Goal: Information Seeking & Learning: Learn about a topic

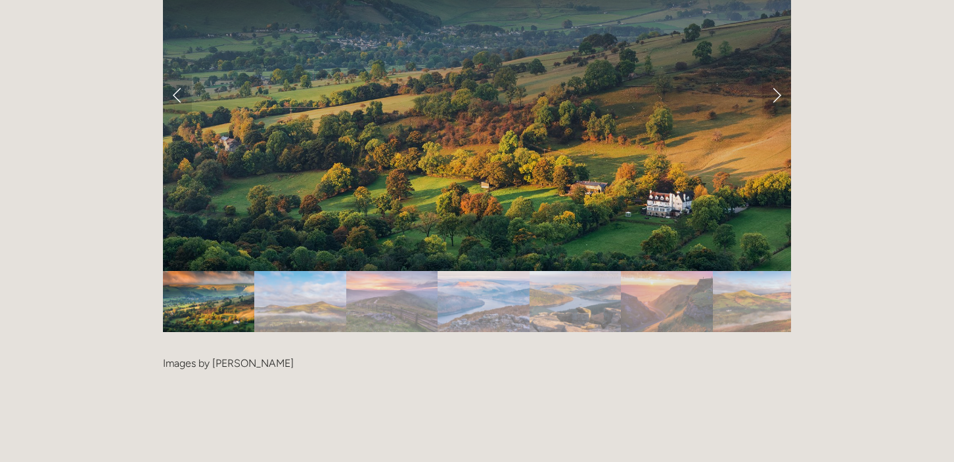
scroll to position [2561, 0]
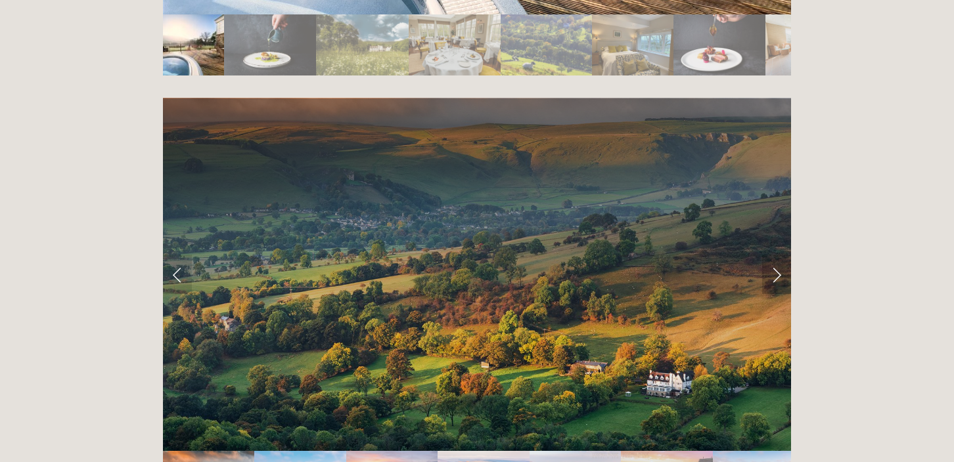
click at [776, 255] on link "Next Slide" at bounding box center [776, 274] width 29 height 39
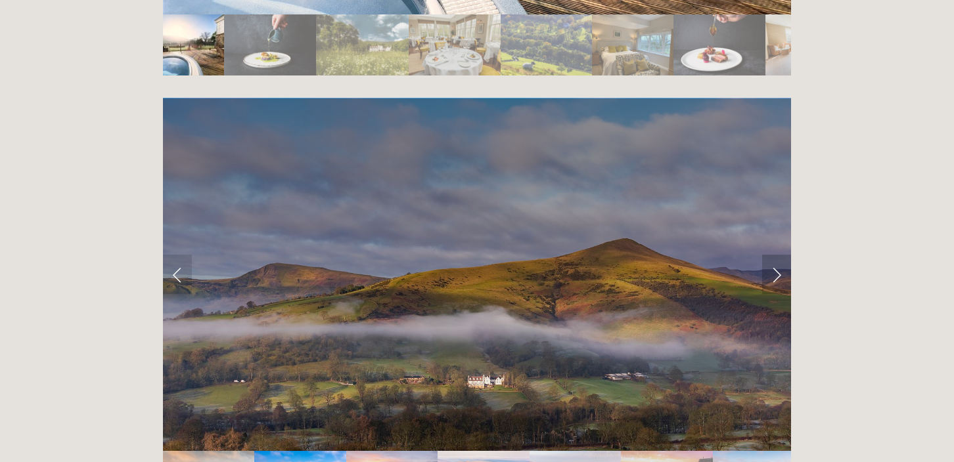
click at [776, 255] on link "Next Slide" at bounding box center [776, 274] width 29 height 39
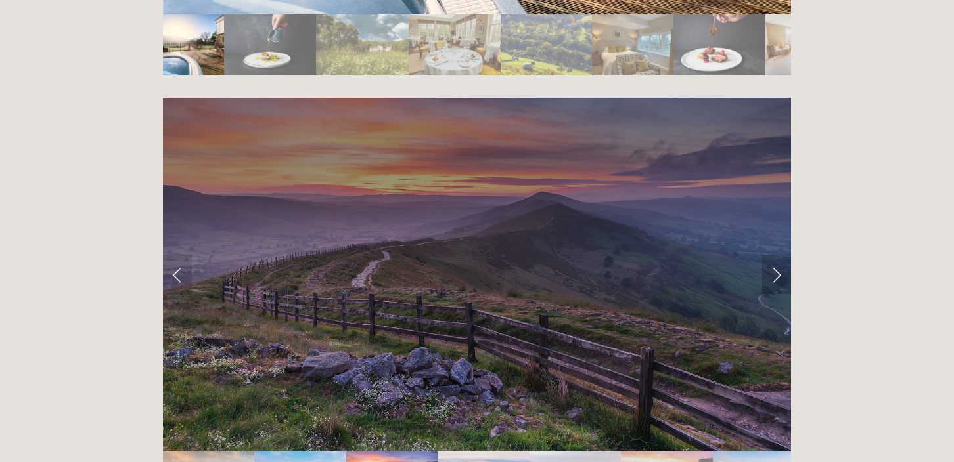
click at [776, 255] on link "Next Slide" at bounding box center [776, 274] width 29 height 39
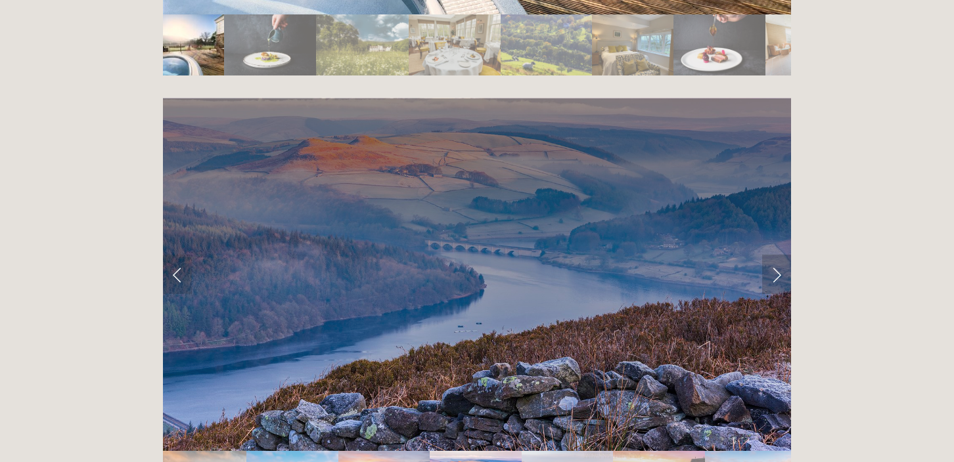
click at [776, 255] on link "Next Slide" at bounding box center [776, 274] width 29 height 39
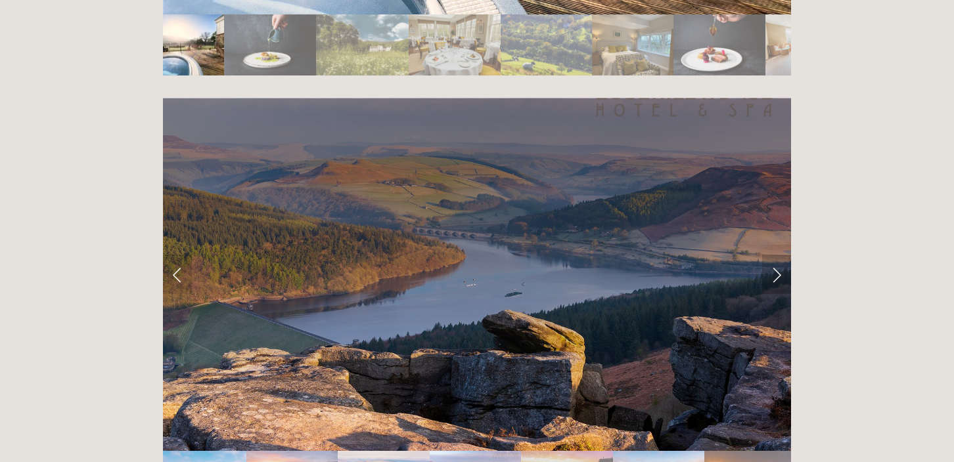
click at [776, 255] on link "Next Slide" at bounding box center [776, 274] width 29 height 39
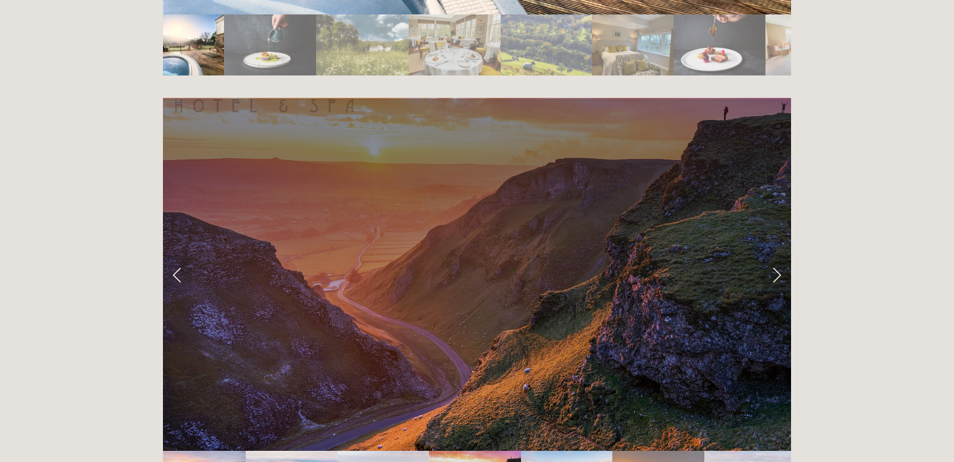
click at [776, 255] on link "Next Slide" at bounding box center [776, 274] width 29 height 39
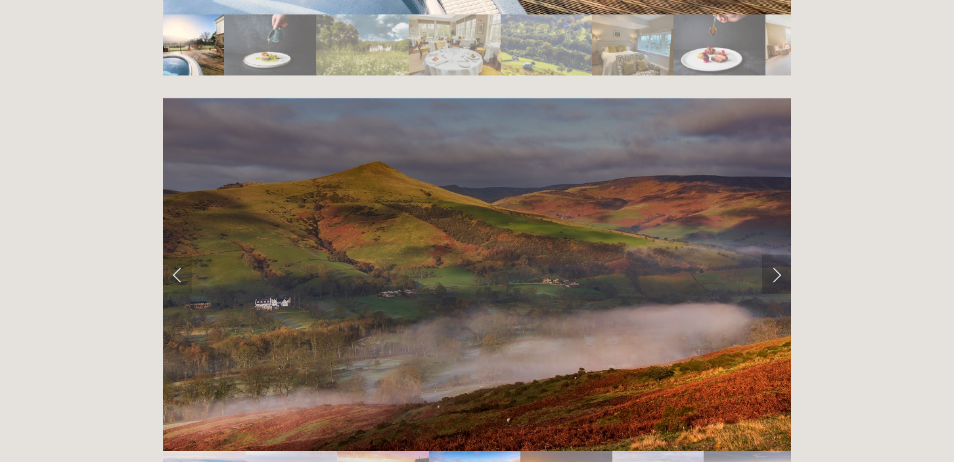
click at [776, 255] on link "Next Slide" at bounding box center [776, 274] width 29 height 39
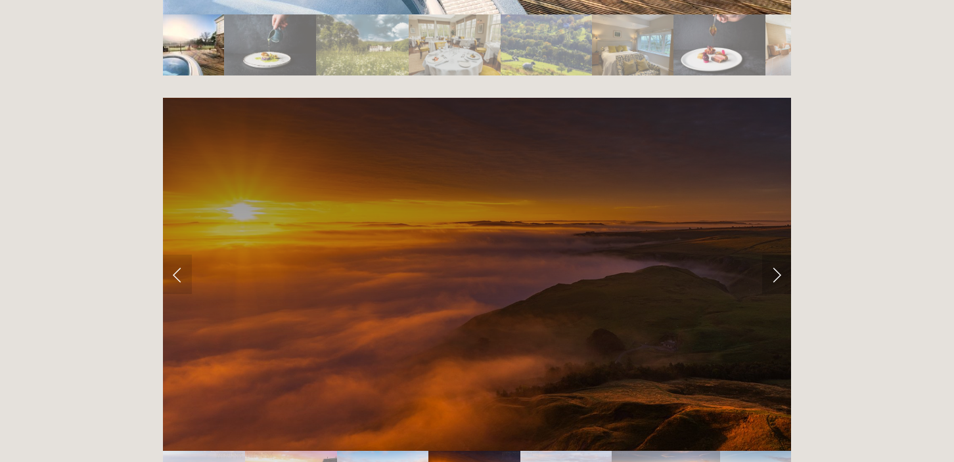
click at [776, 255] on link "Next Slide" at bounding box center [776, 274] width 29 height 39
click at [778, 255] on link "Next Slide" at bounding box center [776, 274] width 29 height 39
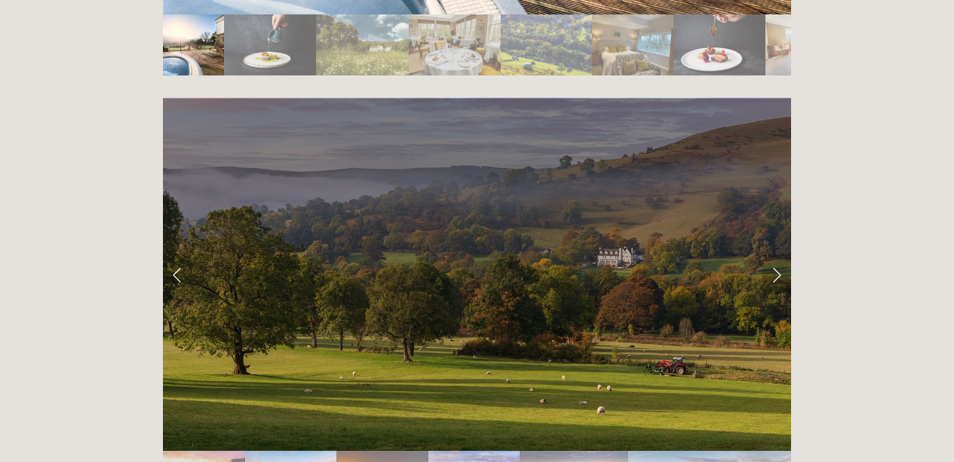
click at [778, 255] on link "Next Slide" at bounding box center [776, 274] width 29 height 39
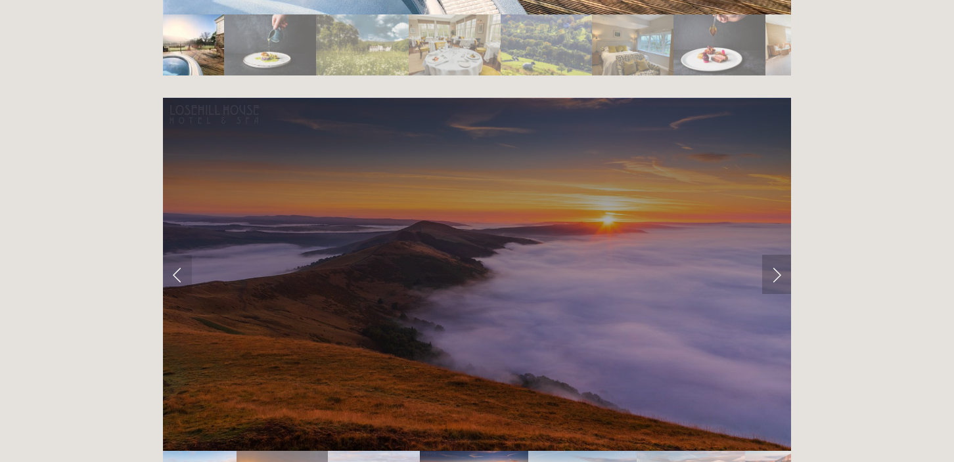
click at [778, 255] on link "Next Slide" at bounding box center [776, 274] width 29 height 39
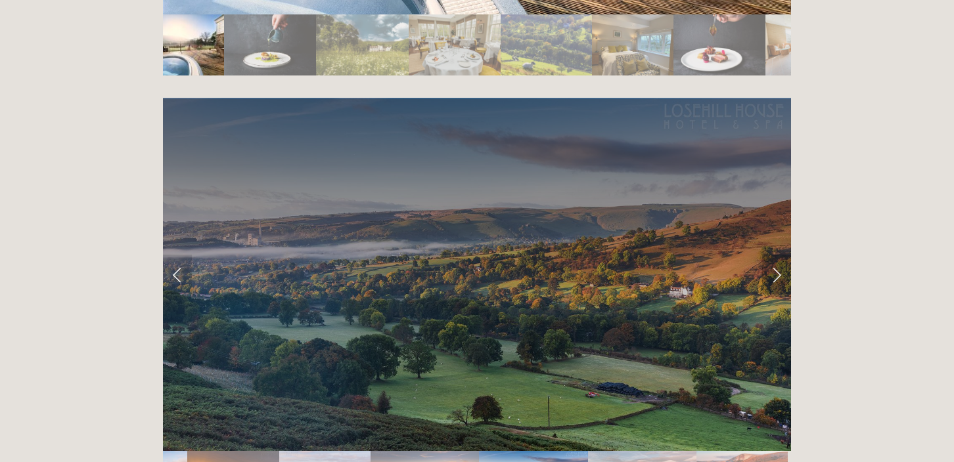
click at [778, 255] on link "Next Slide" at bounding box center [776, 274] width 29 height 39
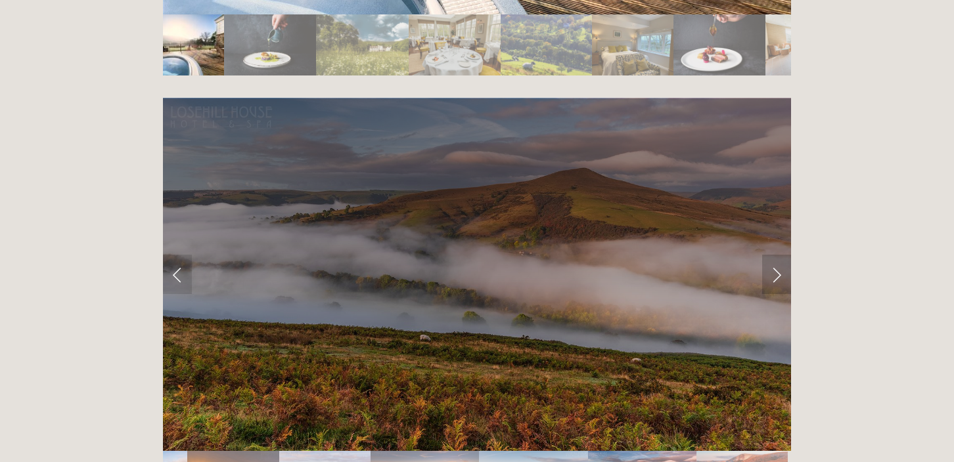
click at [778, 255] on link "Next Slide" at bounding box center [776, 274] width 29 height 39
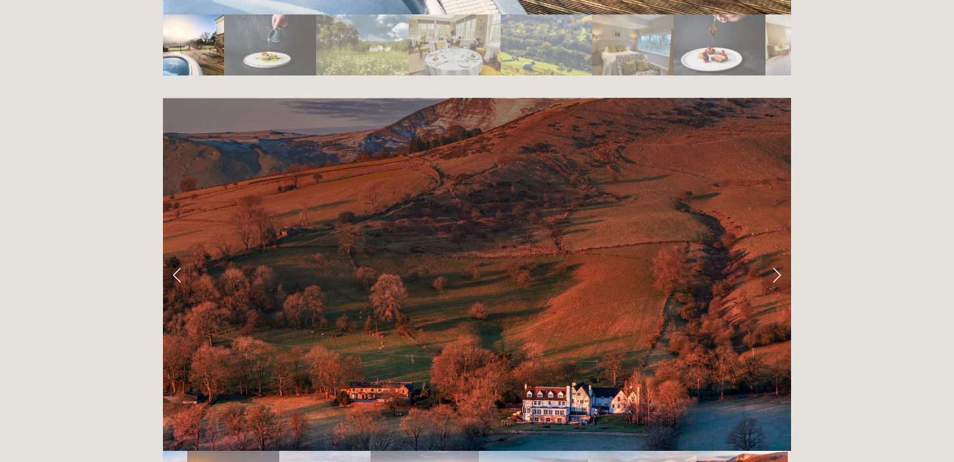
click at [778, 255] on link "Next Slide" at bounding box center [776, 274] width 29 height 39
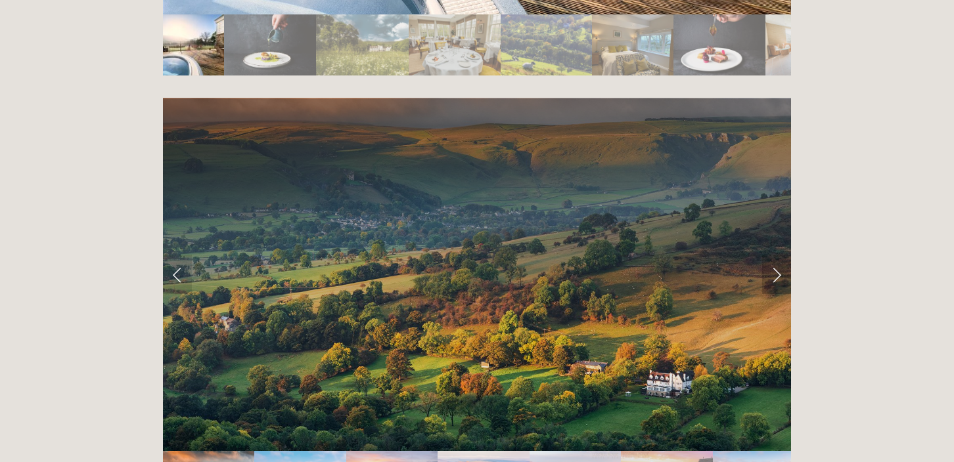
click at [778, 255] on link "Next Slide" at bounding box center [776, 274] width 29 height 39
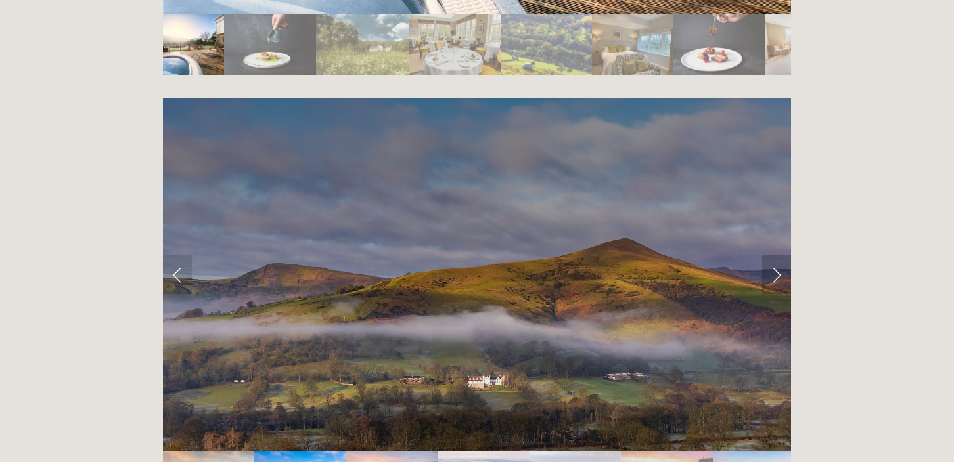
click at [778, 255] on link "Next Slide" at bounding box center [776, 274] width 29 height 39
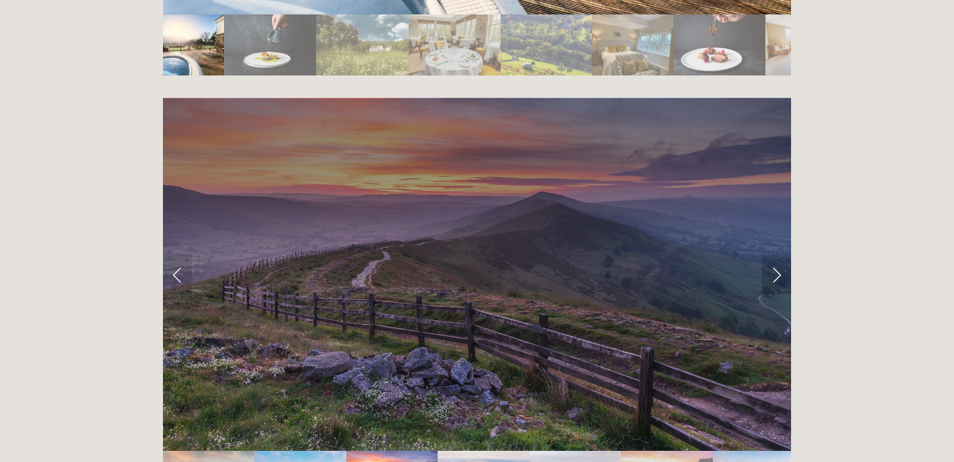
click at [778, 255] on link "Next Slide" at bounding box center [776, 274] width 29 height 39
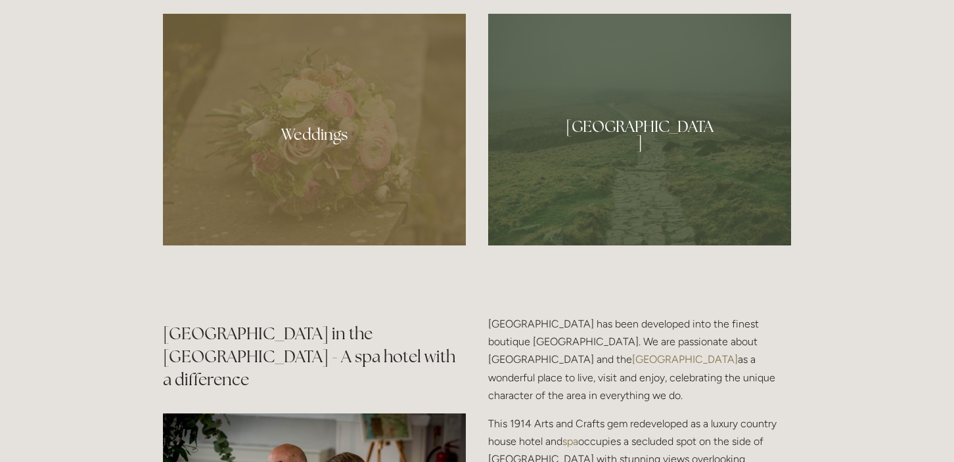
scroll to position [1248, 0]
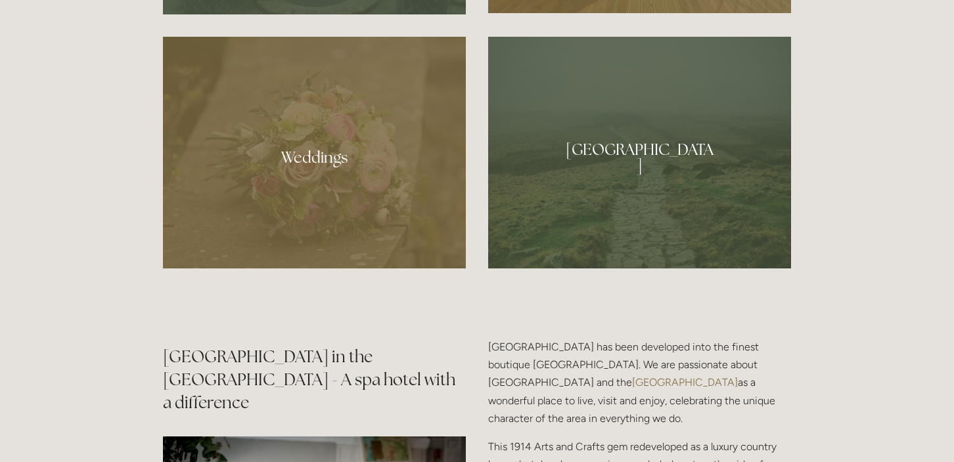
click at [657, 160] on div at bounding box center [639, 153] width 303 height 232
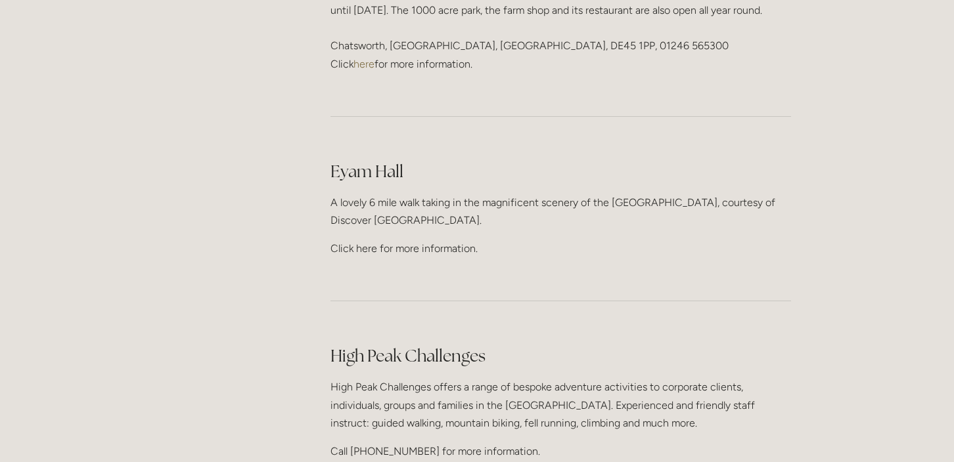
scroll to position [1970, 0]
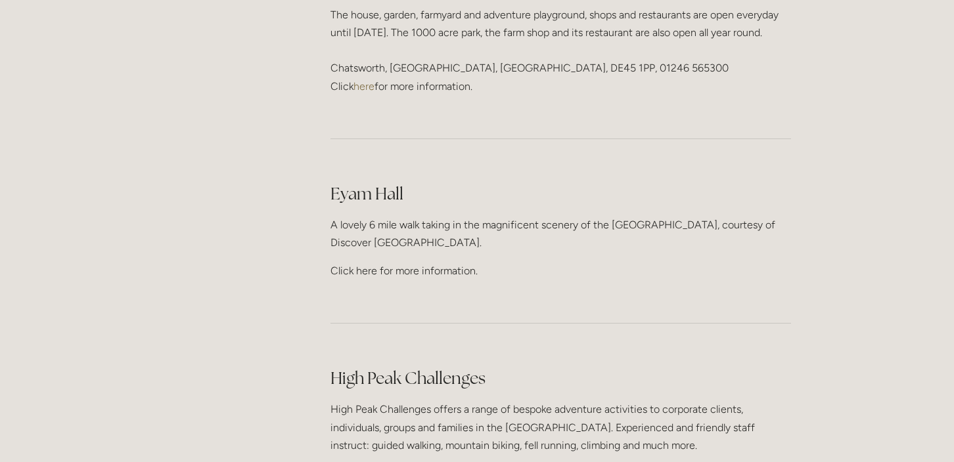
click at [387, 183] on h2 "Eyam Hall" at bounding box center [560, 194] width 460 height 23
click at [415, 216] on p "A lovely 6 mile walk taking in the magnificent scenery of the [GEOGRAPHIC_DATA]…" at bounding box center [560, 233] width 460 height 35
click at [454, 262] on p "Click here for more information." at bounding box center [560, 271] width 460 height 18
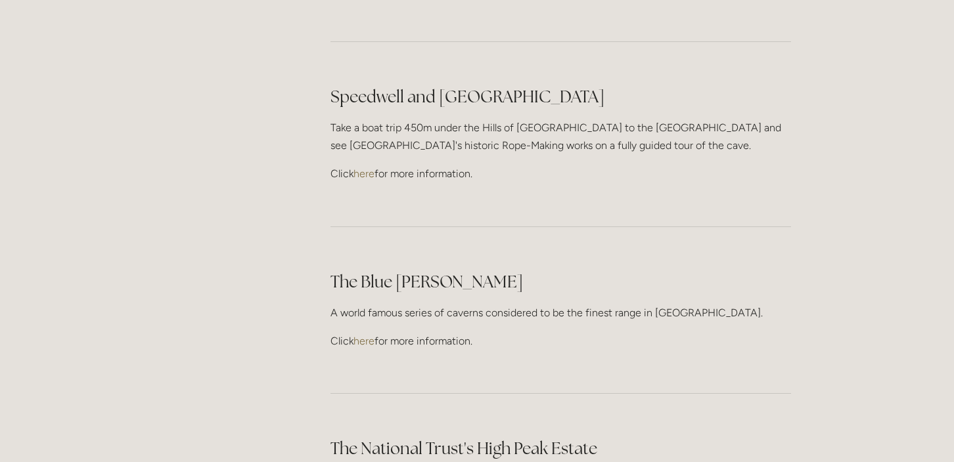
scroll to position [3743, 0]
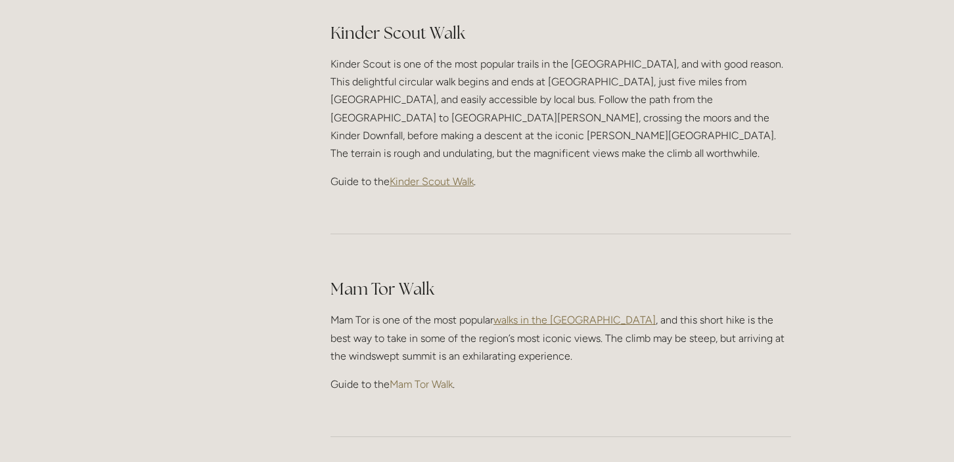
scroll to position [657, 0]
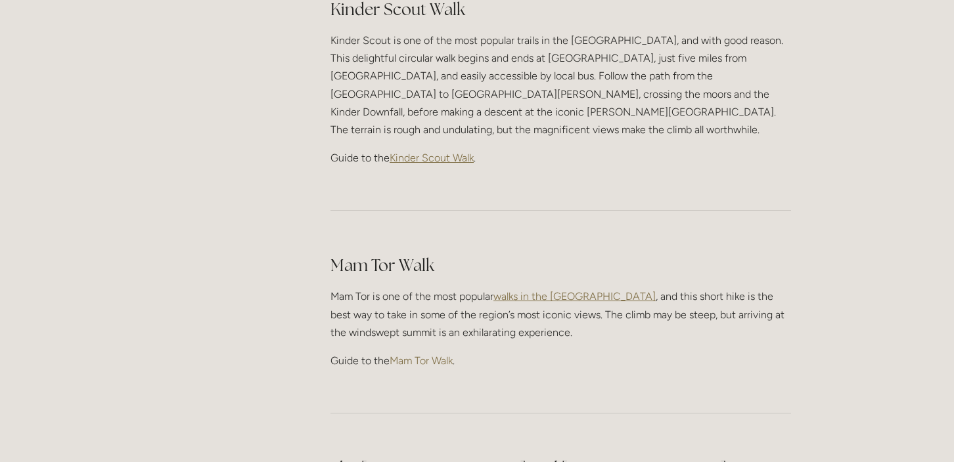
click at [447, 355] on link "Mam Tor Walk" at bounding box center [420, 361] width 63 height 12
